Goal: Task Accomplishment & Management: Manage account settings

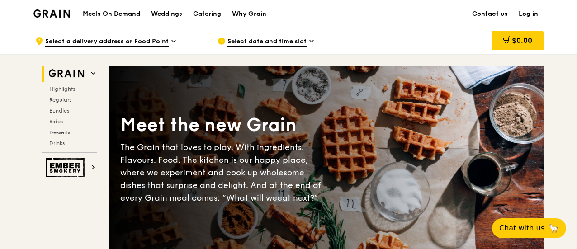
click at [534, 15] on link "Log in" at bounding box center [528, 13] width 30 height 27
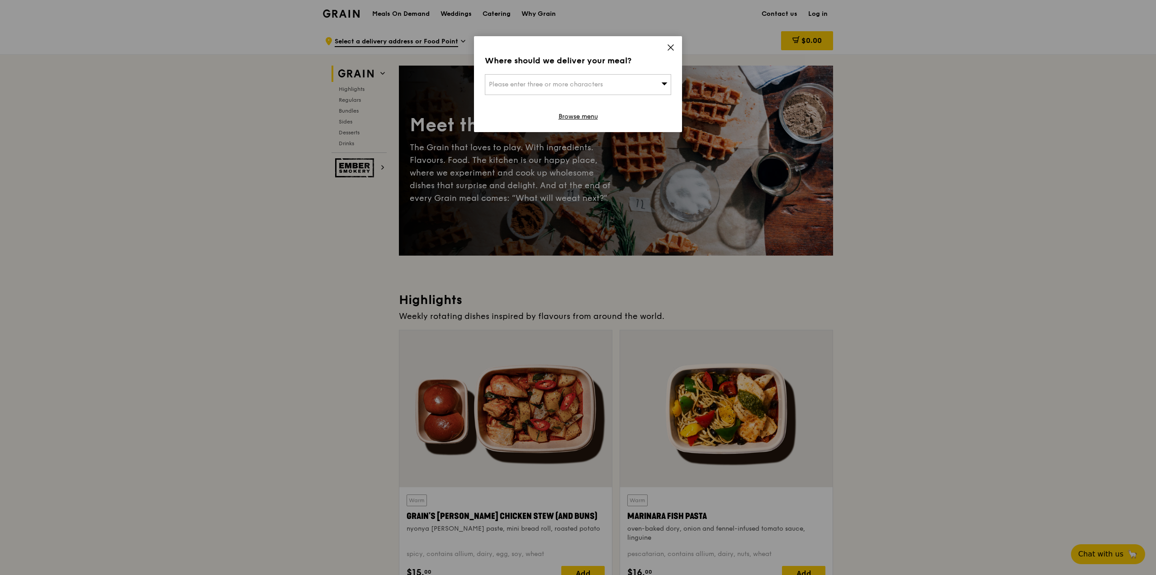
click at [669, 44] on icon at bounding box center [671, 47] width 8 height 8
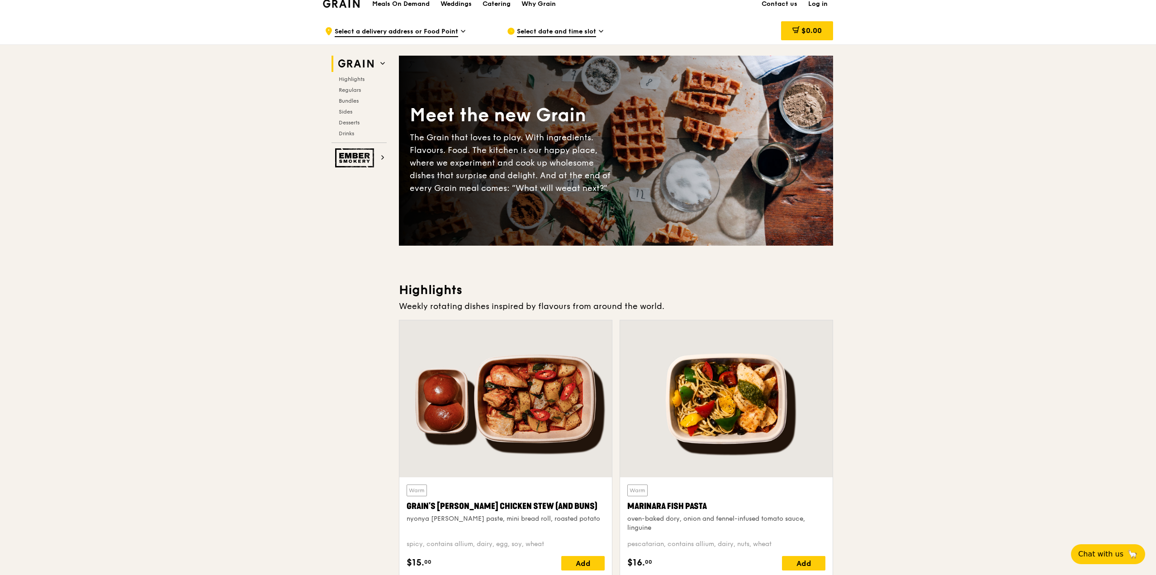
scroll to position [10, 0]
